Goal: Task Accomplishment & Management: Use online tool/utility

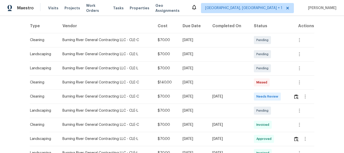
scroll to position [126, 0]
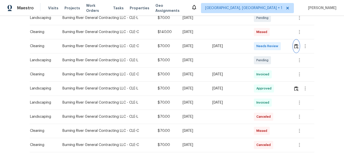
click at [294, 44] on img "button" at bounding box center [296, 46] width 4 height 5
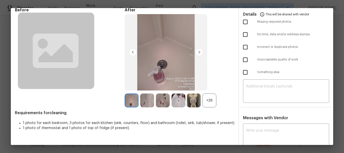
scroll to position [76, 0]
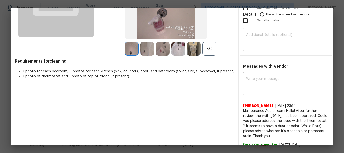
click at [264, 45] on textarea at bounding box center [286, 40] width 80 height 14
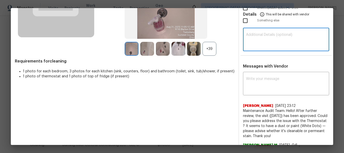
paste textarea "Maintenance Audit Team: Hello! Unfortunately, this cleaning visit completed on …"
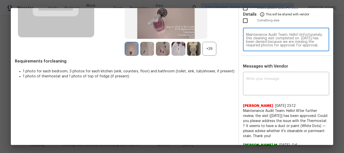
scroll to position [53, 0]
type textarea "Maintenance Audit Team: Hello! Unfortunately, this cleaning visit completed on …"
click at [262, 77] on textarea at bounding box center [286, 84] width 80 height 14
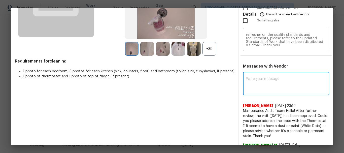
paste textarea "Maintenance Audit Team: Hello! Unfortunately, this cleaning visit completed on …"
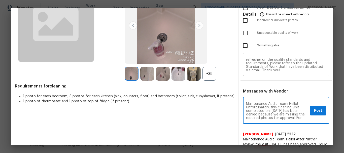
scroll to position [0, 0]
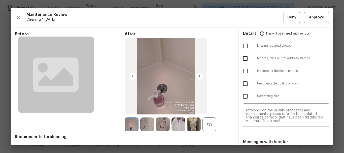
type textarea "Maintenance Audit Team: Hello! Unfortunately, this cleaning visit completed on …"
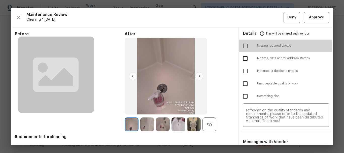
click at [240, 47] on input "checkbox" at bounding box center [245, 46] width 11 height 11
checkbox input "true"
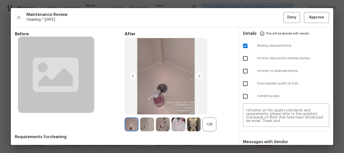
click at [246, 87] on input "checkbox" at bounding box center [245, 83] width 11 height 11
checkbox input "true"
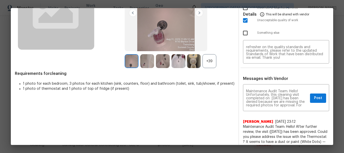
scroll to position [105, 0]
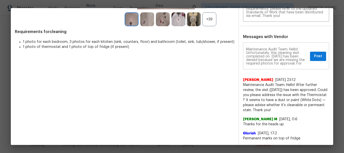
click at [315, 50] on div "Maintenance Audit Team: Hello! Unfortunately, this cleaning visit completed on …" at bounding box center [286, 57] width 86 height 26
click at [314, 55] on span "Post" at bounding box center [318, 56] width 8 height 6
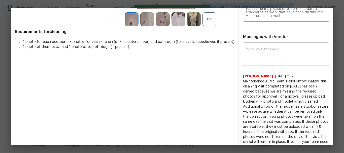
scroll to position [0, 0]
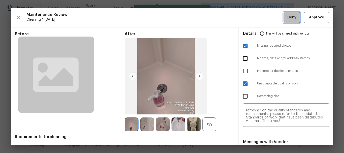
click at [287, 18] on span "Deny" at bounding box center [291, 17] width 9 height 6
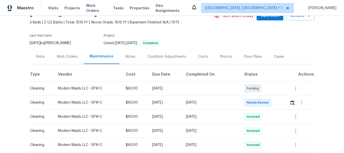
scroll to position [50, 0]
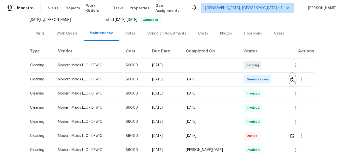
click at [293, 78] on img "button" at bounding box center [292, 79] width 4 height 5
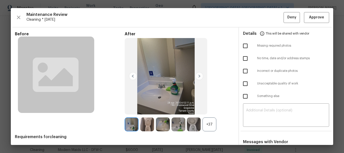
click at [257, 107] on div "​" at bounding box center [286, 115] width 86 height 22
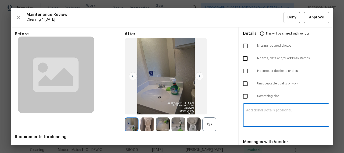
click at [257, 107] on div "​" at bounding box center [286, 115] width 86 height 22
paste textarea "Maintenance Audit Team: Hello! Unfortunately, this cleaning visit completed on …"
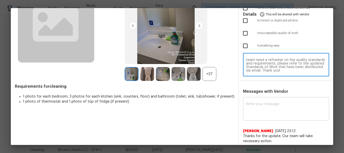
type textarea "Maintenance Audit Team: Hello! Unfortunately, this cleaning visit completed on …"
click at [262, 112] on textarea at bounding box center [286, 109] width 80 height 14
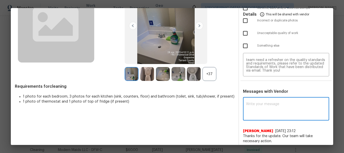
paste textarea "Maintenance Audit Team: Hello! Unfortunately, this cleaning visit completed on …"
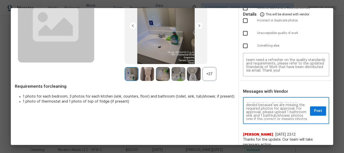
scroll to position [0, 0]
click at [300, 103] on textarea "Maintenance Audit Team: Hello! Unfortunately, this cleaning visit completed on …" at bounding box center [277, 111] width 62 height 18
type textarea "Maintenance Audit Team: Hello! Unfortunately, this cleaning visit completed on …"
click at [314, 110] on span "Post" at bounding box center [318, 111] width 8 height 6
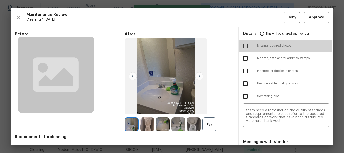
click at [241, 45] on input "checkbox" at bounding box center [245, 46] width 11 height 11
checkbox input "true"
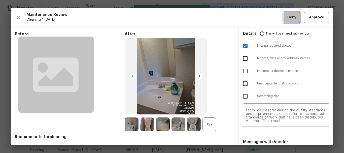
click at [283, 20] on button "Deny" at bounding box center [291, 17] width 16 height 11
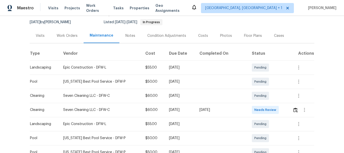
scroll to position [50, 0]
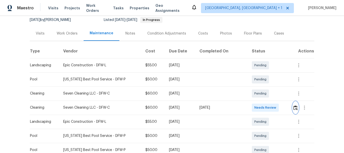
click at [293, 105] on img "button" at bounding box center [295, 107] width 4 height 5
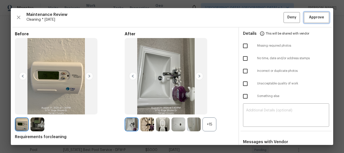
click at [309, 15] on span "Approve" at bounding box center [316, 17] width 15 height 6
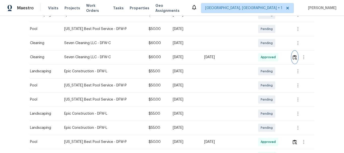
scroll to position [126, 0]
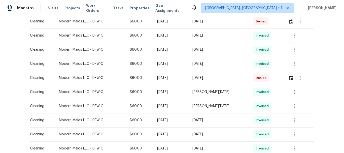
scroll to position [101, 0]
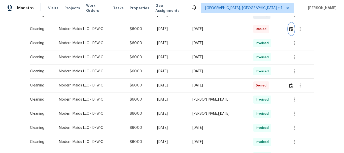
click at [291, 30] on img "button" at bounding box center [291, 29] width 4 height 5
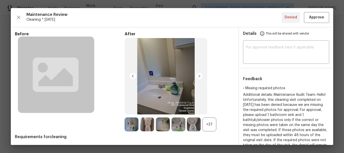
scroll to position [50, 0]
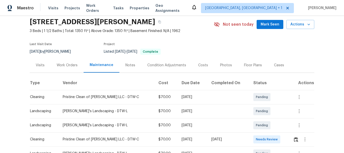
scroll to position [50, 0]
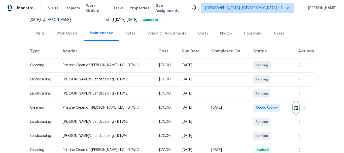
click at [295, 106] on img "button" at bounding box center [296, 107] width 4 height 5
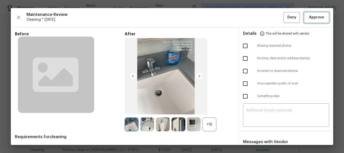
click at [316, 17] on span "Approve" at bounding box center [316, 17] width 15 height 6
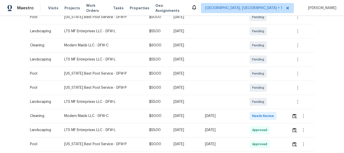
scroll to position [126, 0]
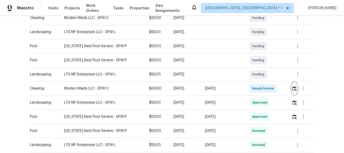
click at [295, 88] on img "button" at bounding box center [294, 88] width 4 height 5
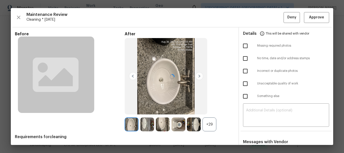
click at [316, 18] on div at bounding box center [172, 76] width 322 height 137
click at [316, 18] on span "Approve" at bounding box center [316, 17] width 15 height 6
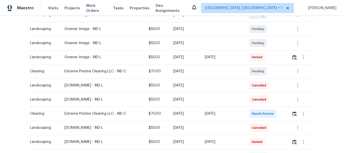
scroll to position [151, 0]
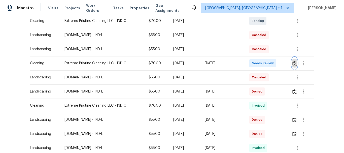
click at [295, 64] on img "button" at bounding box center [294, 63] width 4 height 5
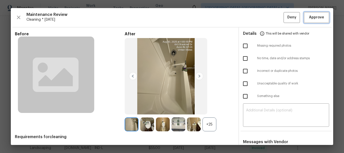
click at [318, 14] on button "Approve" at bounding box center [316, 17] width 25 height 11
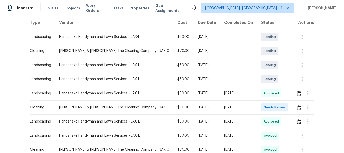
scroll to position [101, 0]
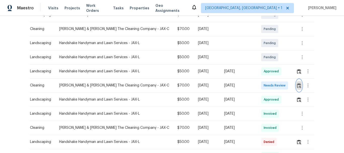
click at [297, 83] on img "button" at bounding box center [299, 85] width 4 height 5
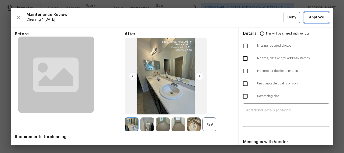
click at [315, 17] on span "Approve" at bounding box center [316, 17] width 15 height 6
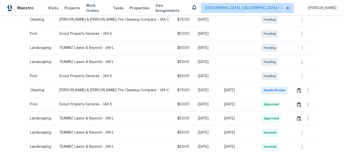
scroll to position [126, 0]
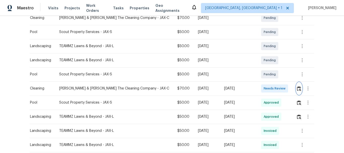
click at [296, 85] on button "button" at bounding box center [299, 88] width 6 height 12
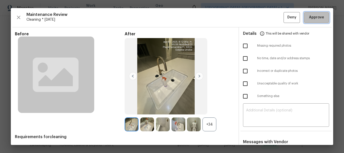
click at [313, 15] on span "Approve" at bounding box center [316, 17] width 15 height 6
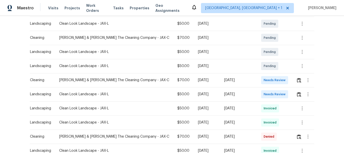
scroll to position [101, 0]
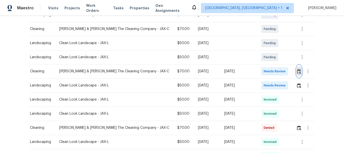
click at [297, 74] on button "button" at bounding box center [299, 71] width 6 height 12
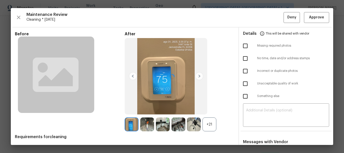
click at [316, 15] on div at bounding box center [172, 76] width 322 height 137
click at [315, 16] on span "Approve" at bounding box center [316, 17] width 15 height 6
click at [215, 15] on span "Maintenance Review" at bounding box center [154, 14] width 257 height 5
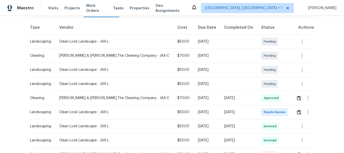
scroll to position [76, 0]
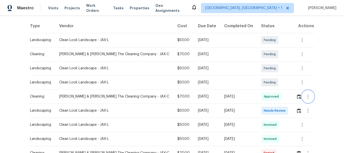
click at [302, 98] on button "button" at bounding box center [308, 96] width 12 height 12
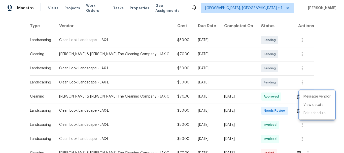
click at [297, 97] on div at bounding box center [172, 76] width 344 height 153
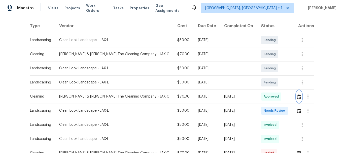
click at [297, 97] on img "button" at bounding box center [299, 96] width 4 height 5
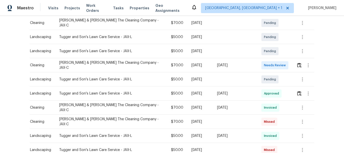
scroll to position [101, 0]
click at [297, 62] on img "button" at bounding box center [299, 64] width 4 height 5
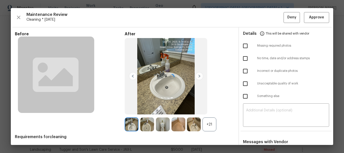
click at [314, 16] on div at bounding box center [172, 76] width 322 height 137
click at [314, 16] on span "Approve" at bounding box center [316, 17] width 15 height 6
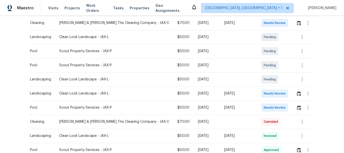
scroll to position [126, 0]
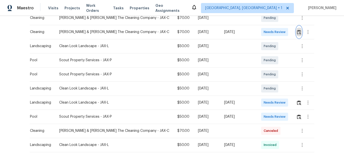
click at [297, 29] on button "button" at bounding box center [299, 32] width 6 height 12
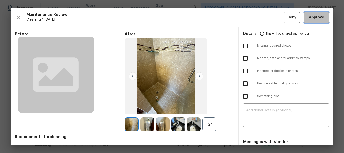
click at [319, 20] on span "Approve" at bounding box center [316, 17] width 15 height 6
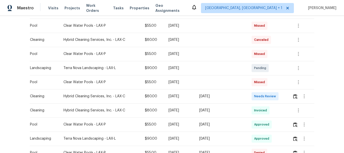
scroll to position [126, 0]
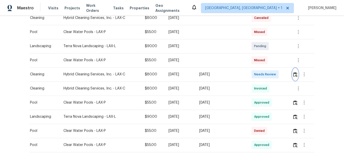
click at [296, 76] on button "button" at bounding box center [295, 74] width 6 height 12
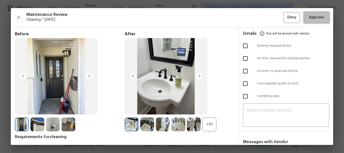
click at [312, 16] on span "Approve" at bounding box center [316, 17] width 15 height 6
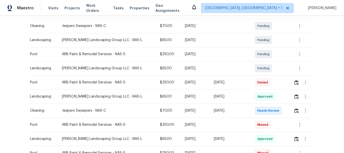
scroll to position [126, 0]
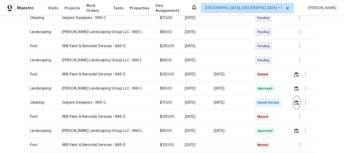
click at [297, 103] on button "button" at bounding box center [297, 102] width 6 height 12
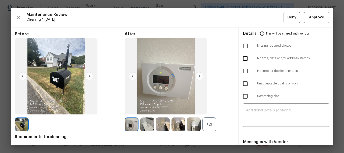
click at [312, 15] on div at bounding box center [172, 76] width 322 height 137
click at [312, 17] on span "Approve" at bounding box center [316, 17] width 15 height 6
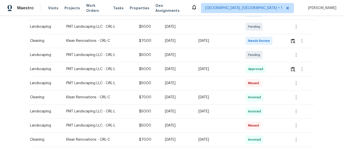
scroll to position [126, 0]
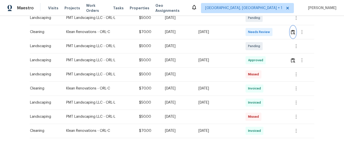
click at [293, 29] on button "button" at bounding box center [293, 32] width 6 height 12
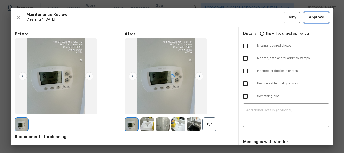
click at [319, 18] on span "Approve" at bounding box center [316, 17] width 15 height 6
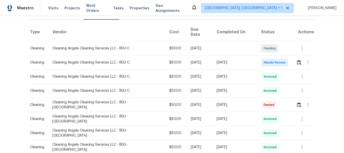
scroll to position [76, 0]
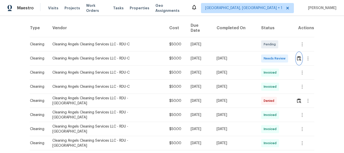
click at [297, 56] on img "button" at bounding box center [299, 58] width 4 height 5
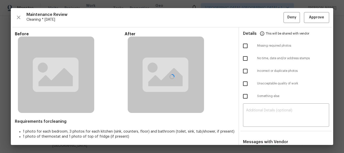
click at [252, 106] on div at bounding box center [172, 76] width 322 height 137
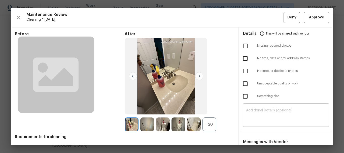
click at [253, 107] on div "​" at bounding box center [286, 115] width 86 height 22
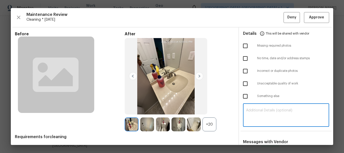
paste textarea "Maintenance Audit Team: Hello! Unfortunately, this cleaning visit completed on …"
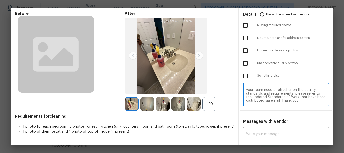
scroll to position [41, 0]
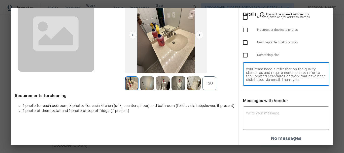
type textarea "Maintenance Audit Team: Hello! Unfortunately, this cleaning visit completed on …"
click at [253, 107] on div "Messages with Vendor x ​ No messages" at bounding box center [286, 121] width 94 height 47
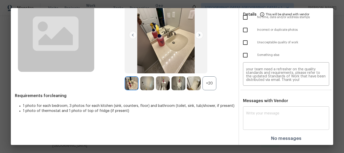
click at [254, 110] on div "x ​" at bounding box center [286, 118] width 86 height 22
paste textarea "Maintenance Audit Team: Hello! Unfortunately, this cleaning visit completed on …"
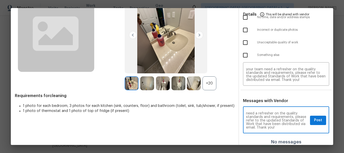
scroll to position [0, 0]
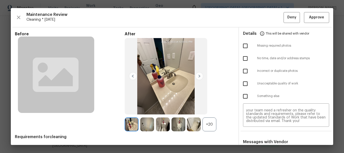
type textarea "Maintenance Audit Team: Hello! Unfortunately, this cleaning visit completed on …"
click at [246, 45] on input "checkbox" at bounding box center [245, 46] width 11 height 11
checkbox input "true"
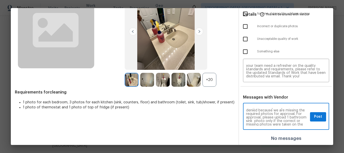
scroll to position [20, 0]
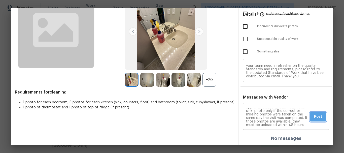
click at [314, 115] on span "Post" at bounding box center [318, 117] width 8 height 6
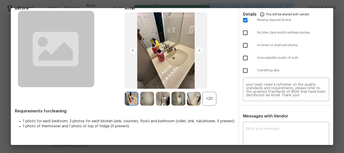
scroll to position [0, 0]
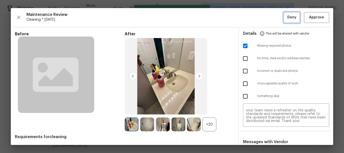
click at [287, 20] on span "Deny" at bounding box center [291, 17] width 9 height 6
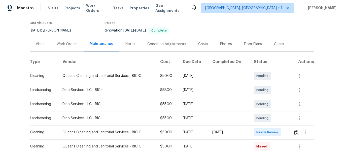
scroll to position [101, 0]
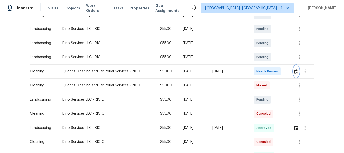
click at [293, 72] on button "button" at bounding box center [296, 71] width 6 height 12
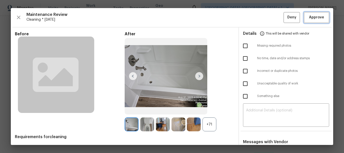
click at [318, 16] on span "Approve" at bounding box center [316, 17] width 15 height 6
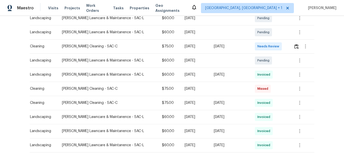
scroll to position [126, 0]
click at [294, 48] on img "button" at bounding box center [296, 46] width 4 height 5
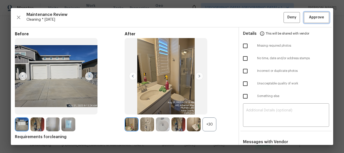
click at [317, 16] on span "Approve" at bounding box center [316, 17] width 15 height 6
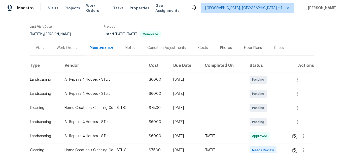
scroll to position [76, 0]
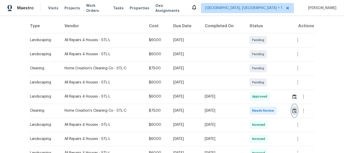
click at [292, 112] on button "button" at bounding box center [295, 110] width 6 height 12
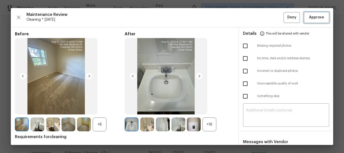
click at [314, 19] on span "Approve" at bounding box center [316, 17] width 15 height 6
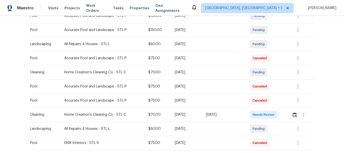
scroll to position [151, 0]
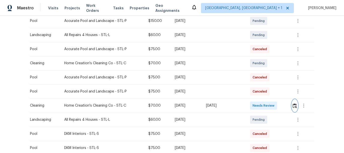
click at [294, 107] on img "button" at bounding box center [295, 105] width 4 height 5
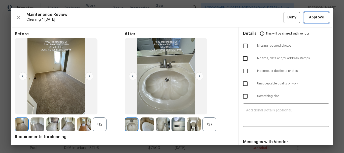
click at [313, 17] on span "Approve" at bounding box center [316, 17] width 15 height 6
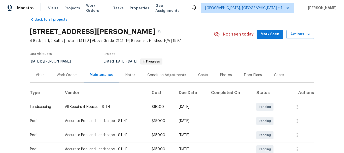
scroll to position [0, 0]
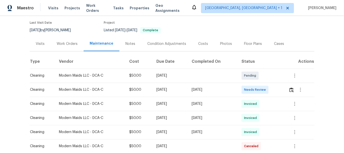
scroll to position [76, 0]
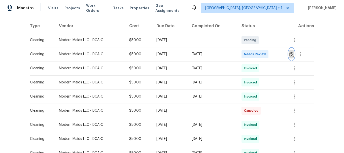
click at [290, 56] on img "button" at bounding box center [291, 54] width 4 height 5
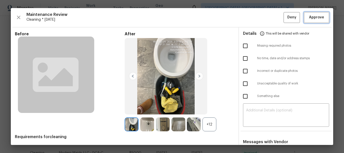
click at [311, 16] on span "Approve" at bounding box center [316, 17] width 15 height 6
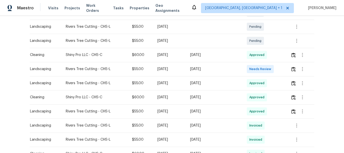
scroll to position [126, 0]
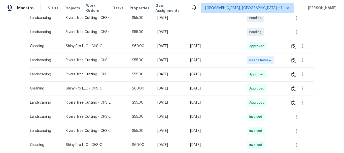
click at [288, 57] on td at bounding box center [300, 60] width 28 height 14
click at [291, 58] on img "button" at bounding box center [293, 60] width 4 height 5
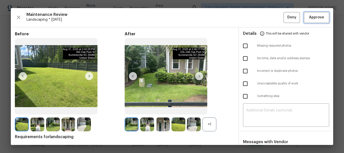
click at [319, 18] on span "Approve" at bounding box center [316, 17] width 15 height 6
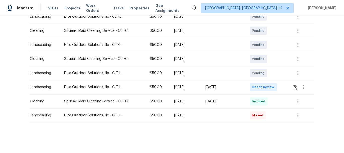
scroll to position [103, 0]
click at [297, 86] on button "button" at bounding box center [295, 87] width 6 height 12
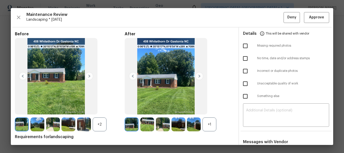
click at [312, 10] on div "Maintenance Review Landscaping * Mon, Aug 25 Deny Approve Before +2 After +1 Re…" at bounding box center [172, 76] width 322 height 137
click at [311, 14] on span "Approve" at bounding box center [316, 17] width 15 height 6
